Goal: Task Accomplishment & Management: Complete application form

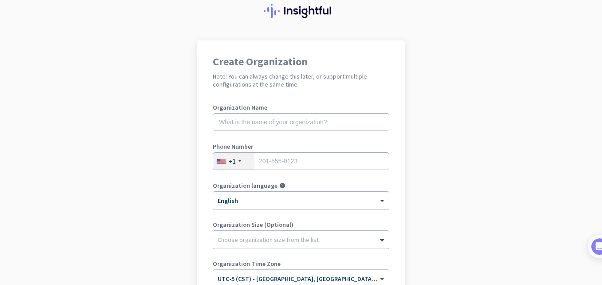
scroll to position [145, 0]
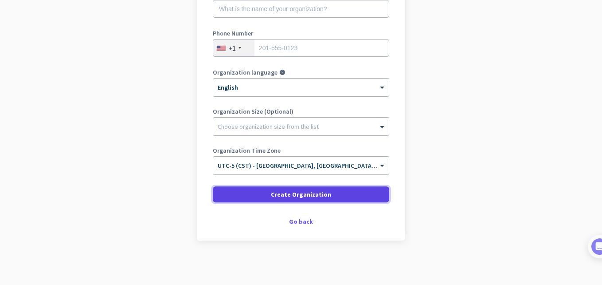
click at [296, 194] on span "Create Organization" at bounding box center [301, 194] width 60 height 9
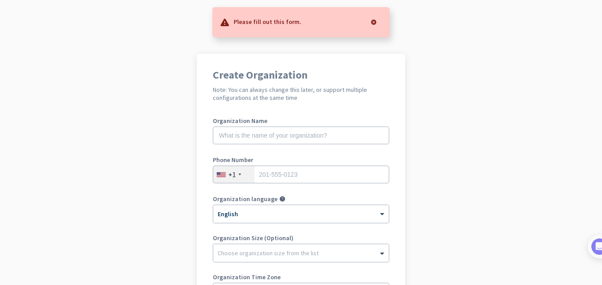
scroll to position [0, 0]
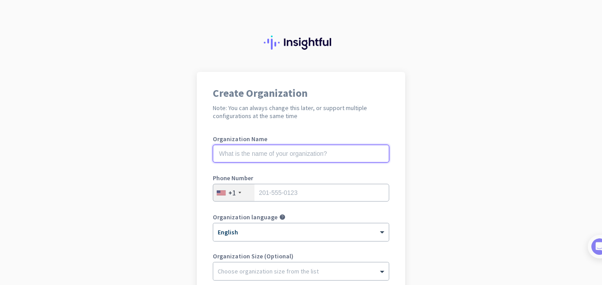
click at [245, 153] on input "text" at bounding box center [301, 154] width 176 height 18
type input "self"
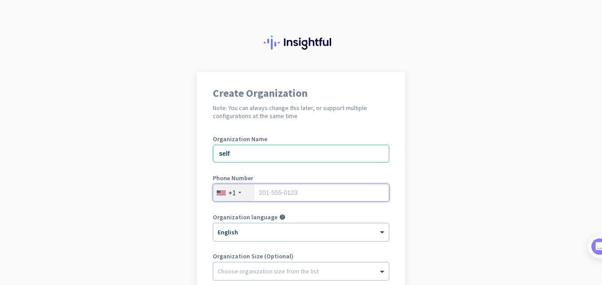
click at [270, 197] on input "tel" at bounding box center [301, 193] width 176 height 18
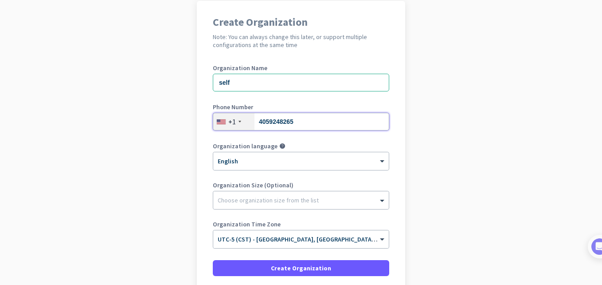
scroll to position [71, 0]
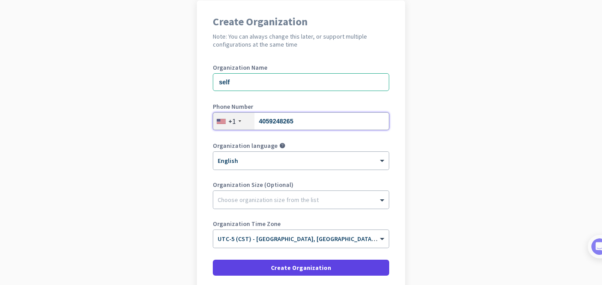
type input "4059248265"
click at [310, 265] on span "Create Organization" at bounding box center [301, 267] width 60 height 9
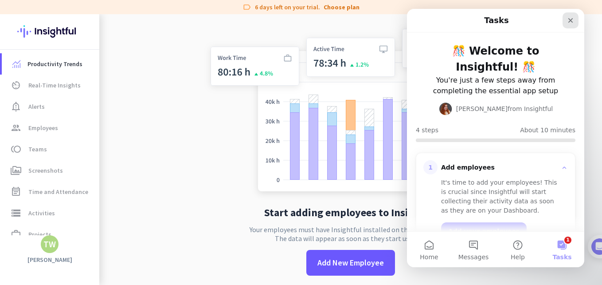
click at [571, 23] on icon "Close" at bounding box center [570, 20] width 7 height 7
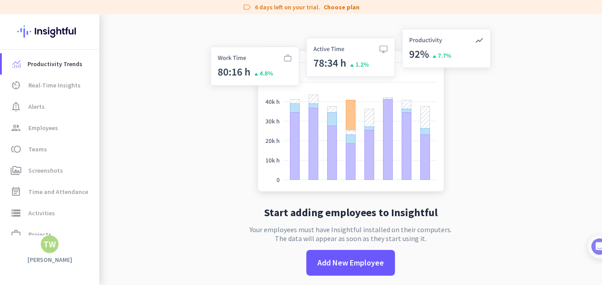
click at [51, 254] on div "Productivity Trends av_timer Real-Time Insights notification_important Alerts g…" at bounding box center [49, 149] width 99 height 270
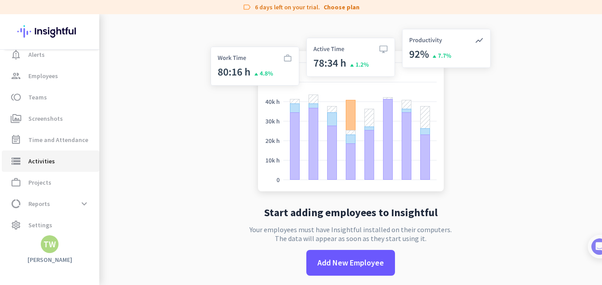
scroll to position [56, 0]
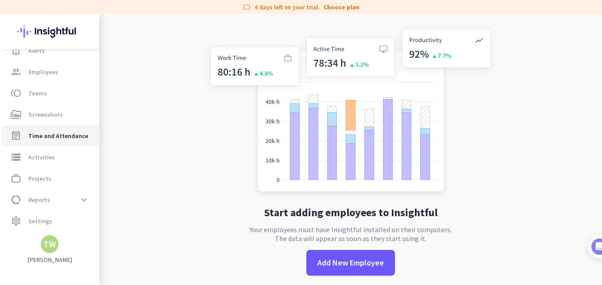
click at [55, 135] on span "Time and Attendance" at bounding box center [58, 135] width 60 height 11
